Goal: Navigation & Orientation: Find specific page/section

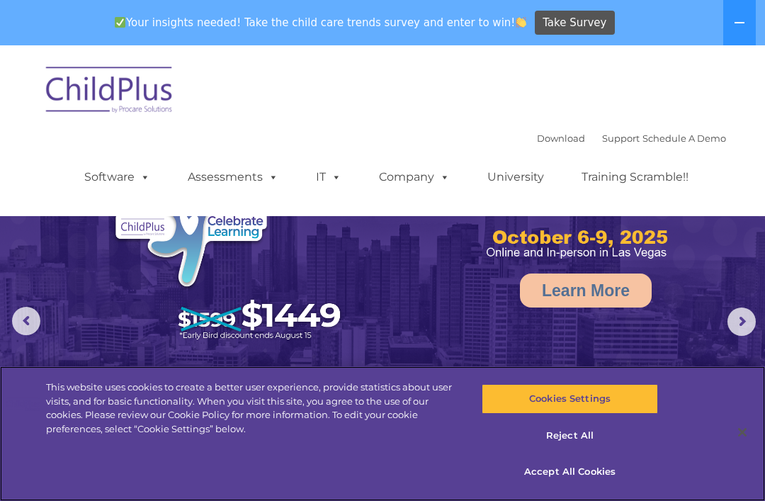
select select "MEDIUM"
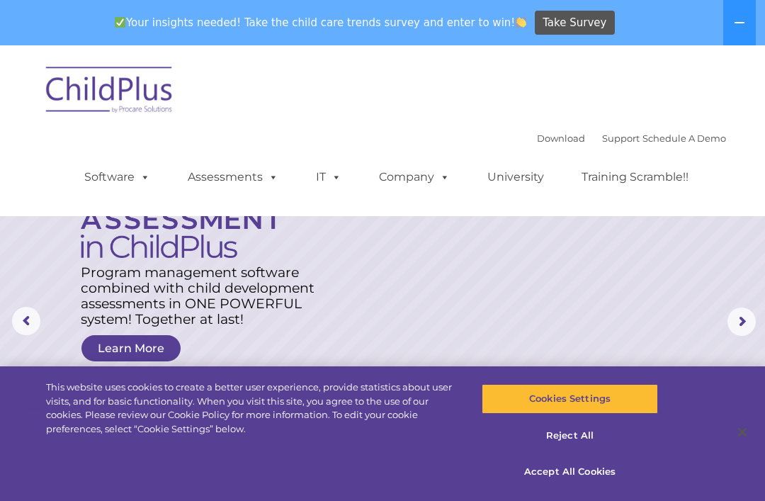
click at [127, 94] on img at bounding box center [110, 92] width 142 height 71
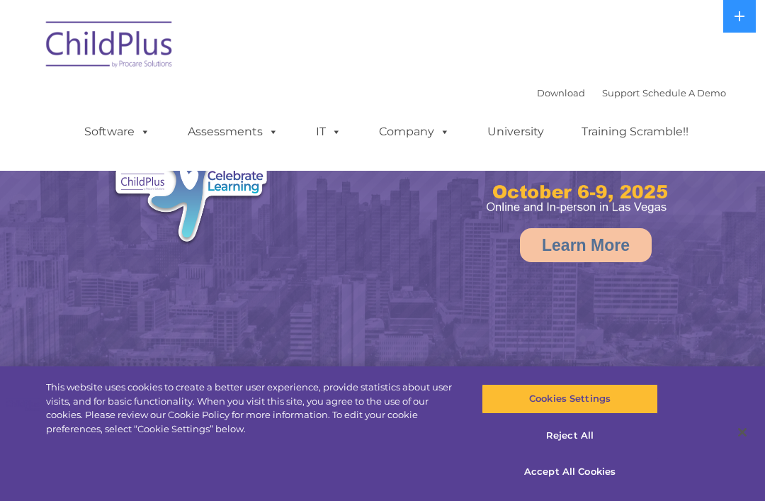
select select "MEDIUM"
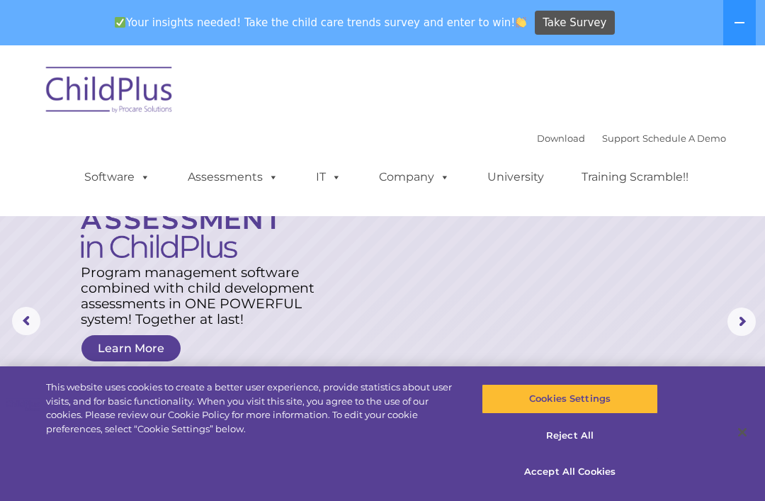
click at [226, 176] on link "Assessments" at bounding box center [233, 177] width 119 height 28
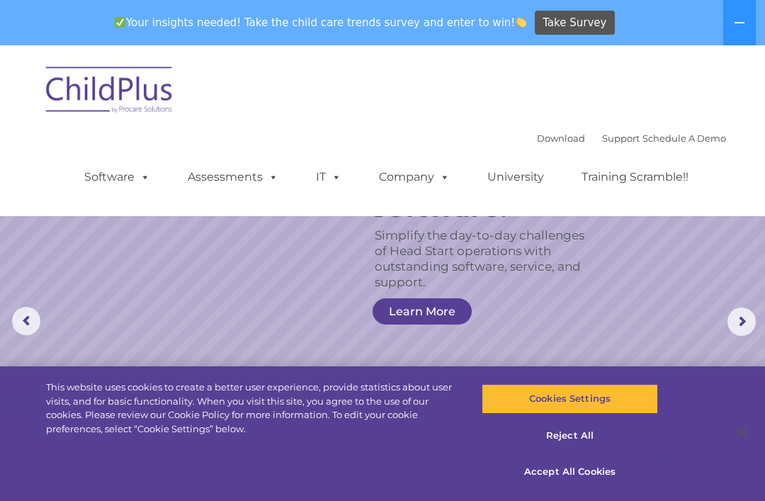
click at [741, 29] on button at bounding box center [739, 22] width 33 height 45
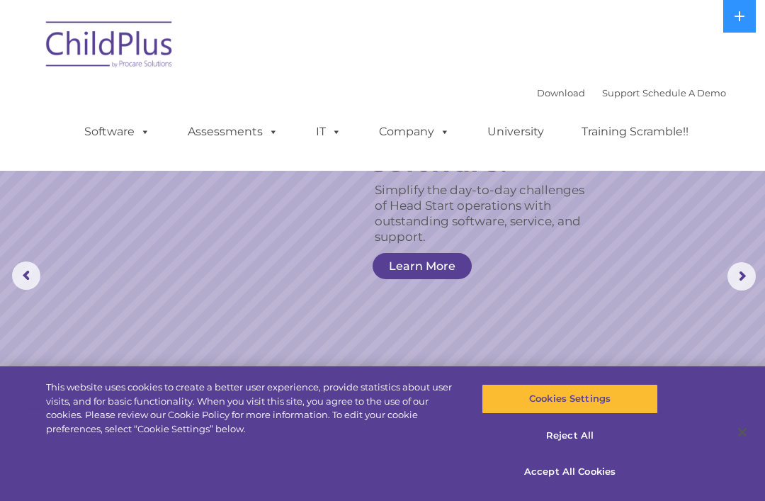
click at [738, 15] on icon at bounding box center [739, 16] width 11 height 11
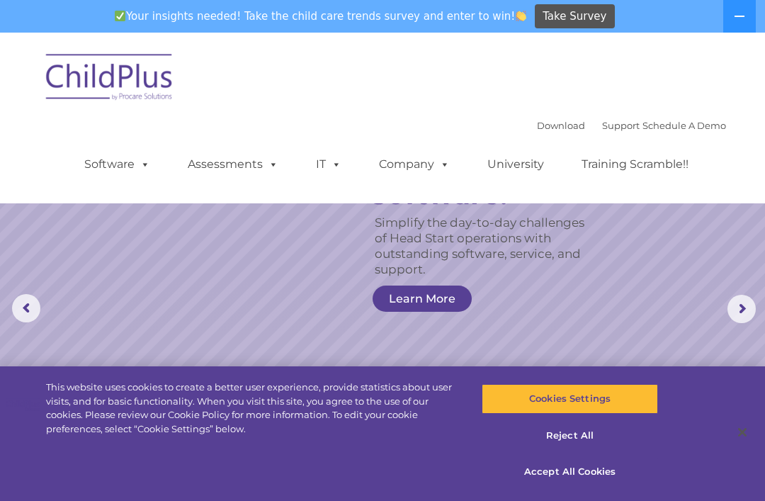
click at [120, 81] on img at bounding box center [110, 79] width 142 height 71
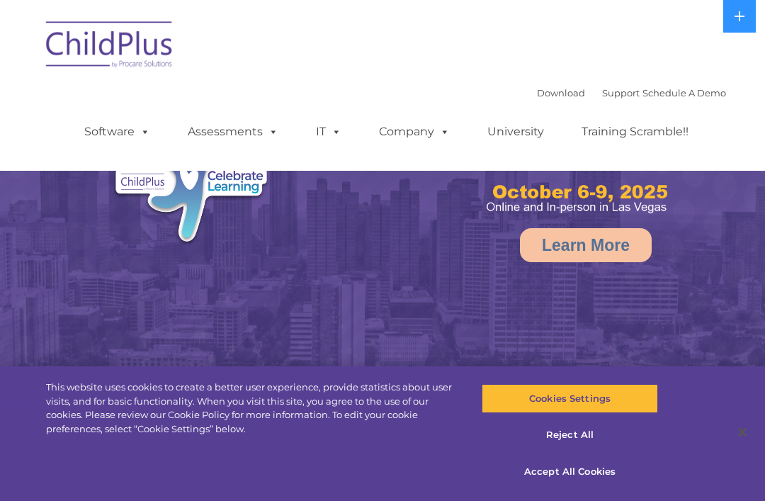
select select "MEDIUM"
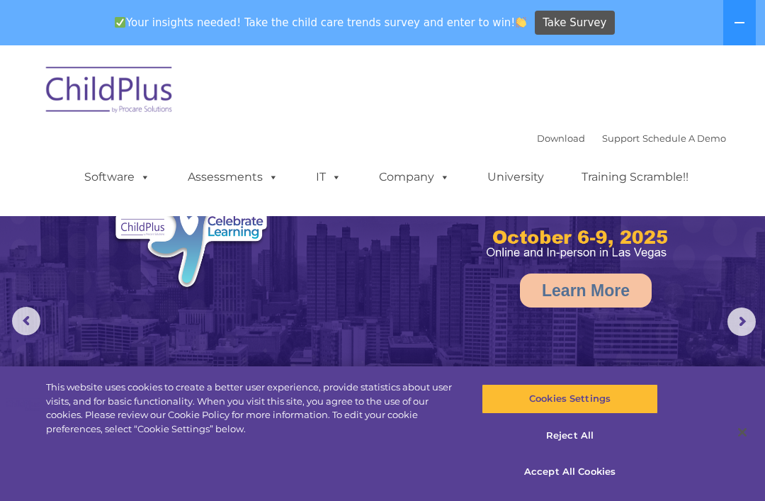
click at [749, 23] on button at bounding box center [739, 22] width 33 height 45
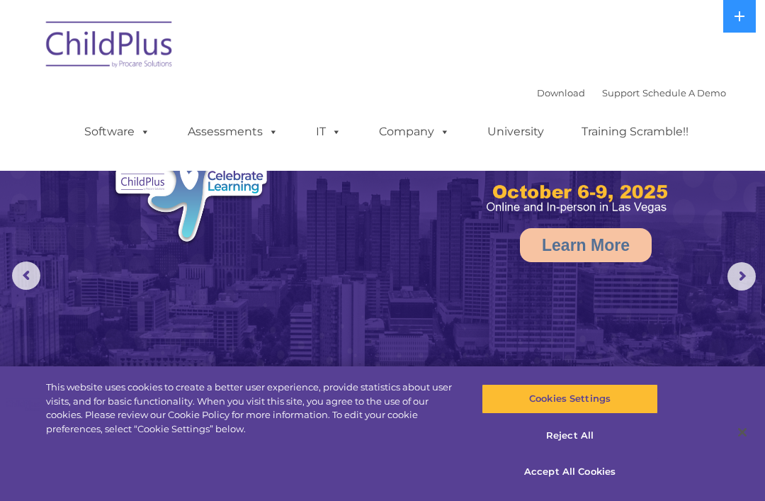
click at [735, 275] on rs-arrow at bounding box center [742, 276] width 28 height 28
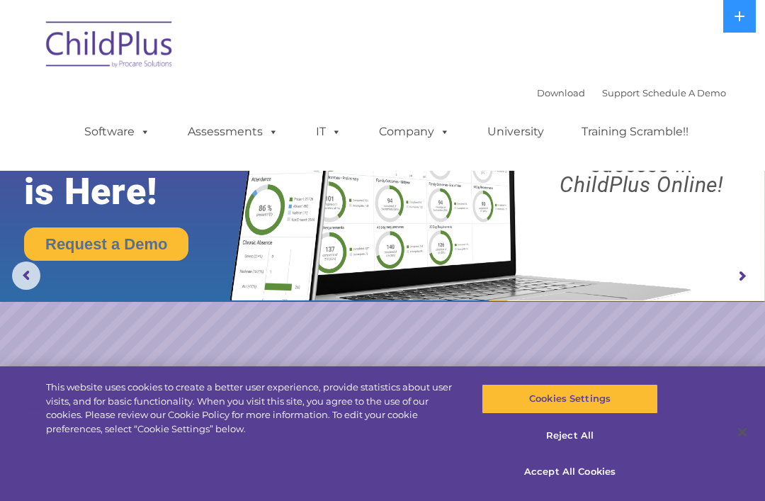
click at [730, 277] on rs-arrow at bounding box center [742, 276] width 28 height 28
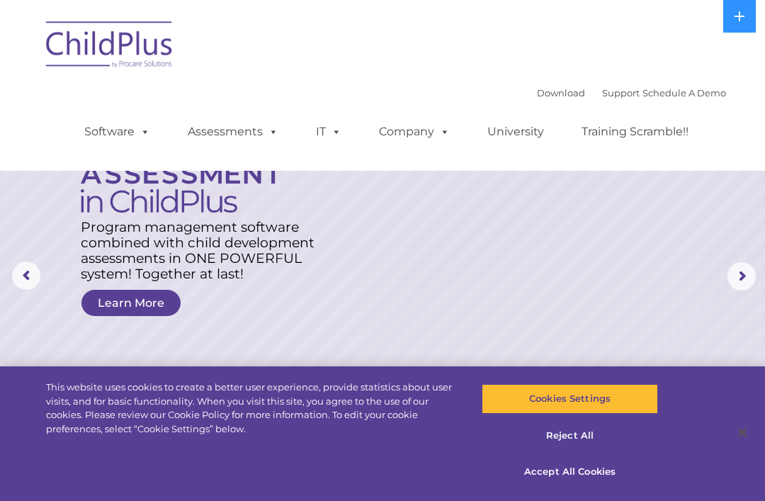
click at [744, 278] on rs-arrow at bounding box center [742, 276] width 28 height 28
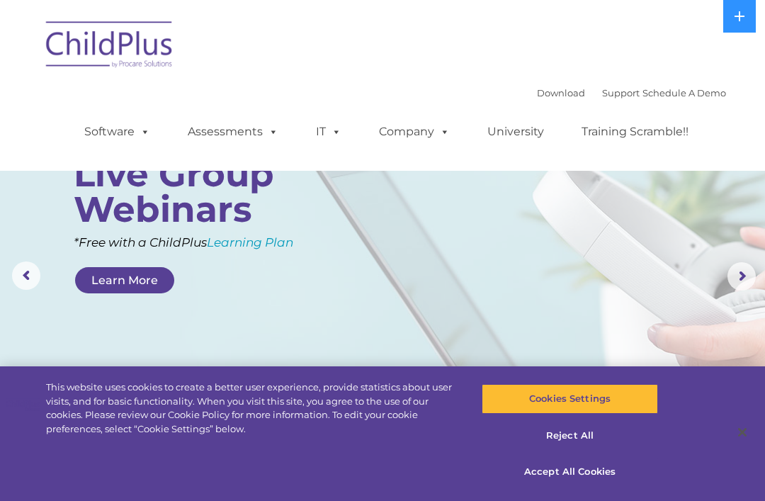
click at [129, 55] on img at bounding box center [110, 46] width 142 height 71
